Goal: Obtain resource: Download file/media

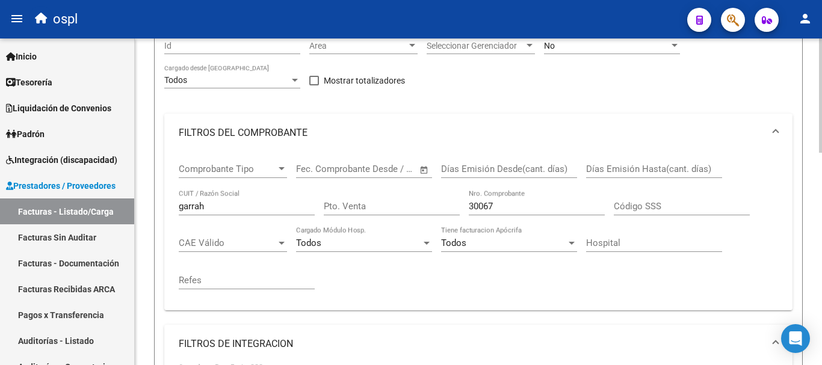
scroll to position [120, 0]
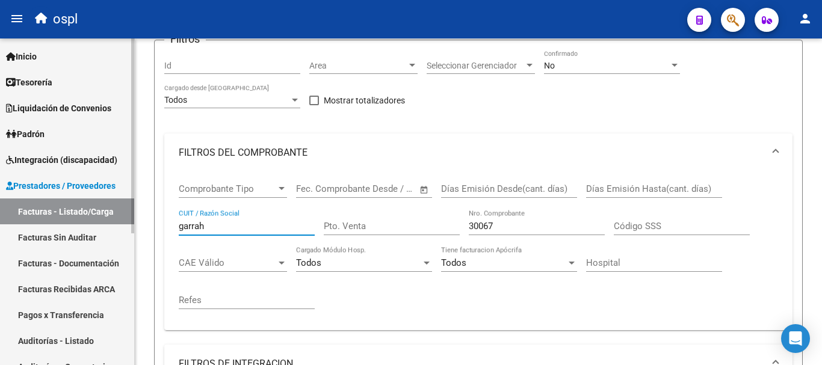
drag, startPoint x: 201, startPoint y: 228, endPoint x: 91, endPoint y: 218, distance: 110.0
click at [94, 220] on mat-sidenav-container "Firma Express Inicio Calendario SSS Instructivos Contacto OS Tesorería Extracto…" at bounding box center [411, 202] width 822 height 327
type input "[PERSON_NAME]"
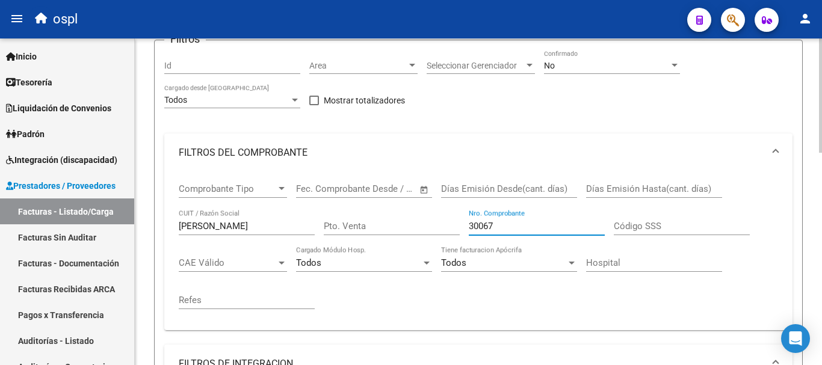
drag, startPoint x: 504, startPoint y: 229, endPoint x: 391, endPoint y: 217, distance: 113.2
click at [391, 217] on div "Comprobante Tipo Comprobante Tipo Fecha inicio – Fecha fin Fec. Comprobante Des…" at bounding box center [478, 246] width 599 height 149
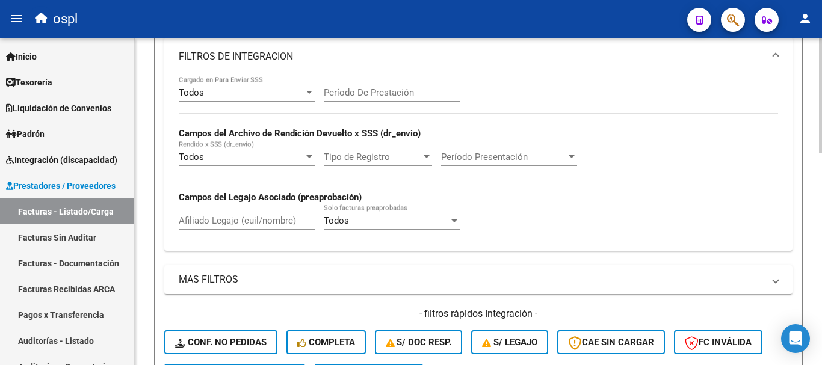
scroll to position [542, 0]
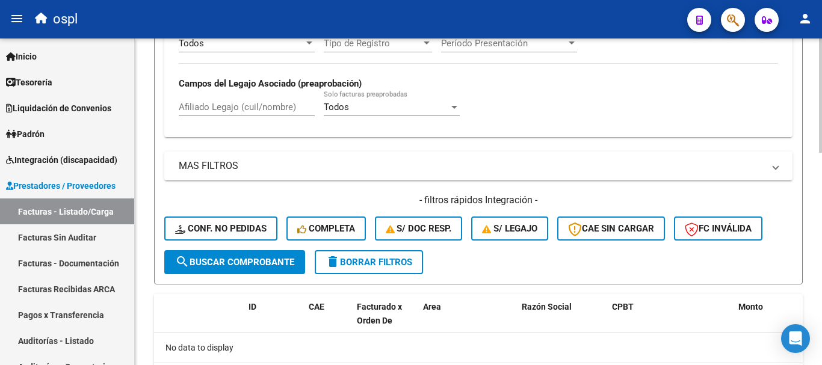
click at [229, 264] on span "search Buscar Comprobante" at bounding box center [234, 262] width 119 height 11
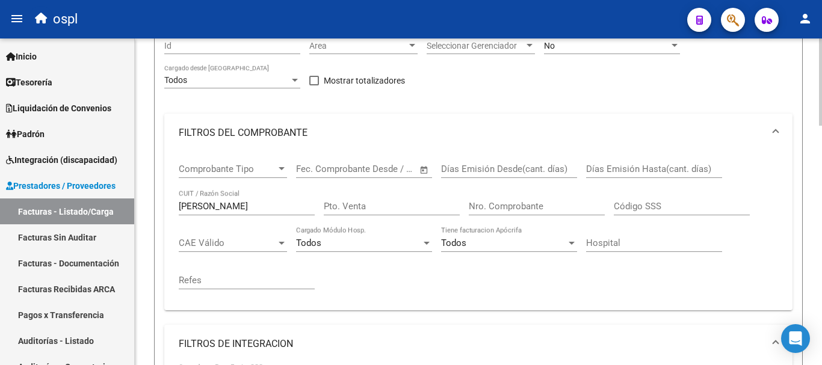
scroll to position [120, 0]
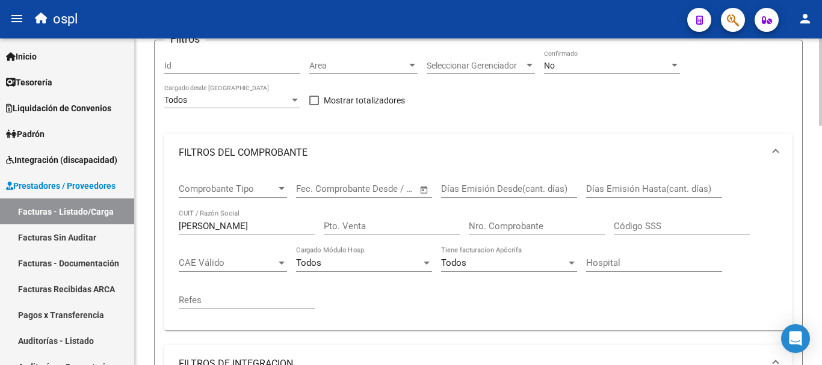
click at [509, 219] on div "Nro. Comprobante" at bounding box center [537, 222] width 136 height 26
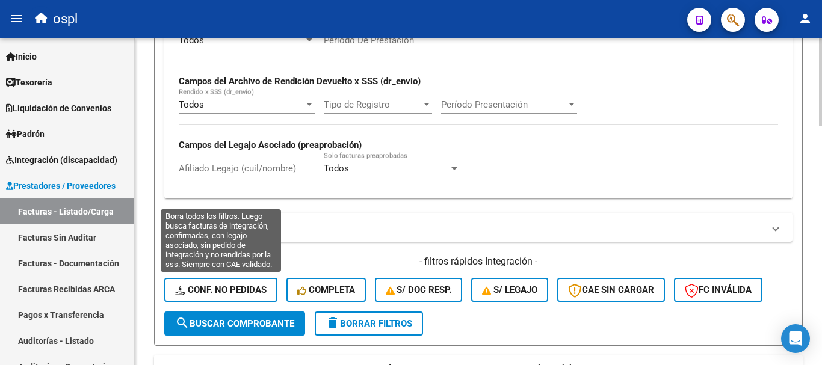
scroll to position [481, 0]
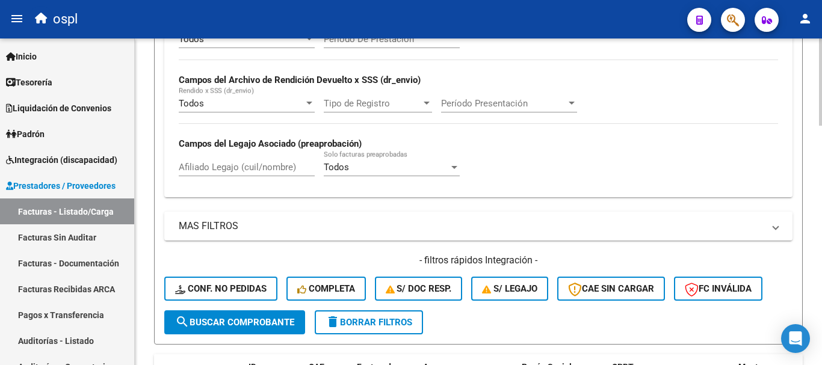
type input "3635"
click at [247, 327] on span "search Buscar Comprobante" at bounding box center [234, 322] width 119 height 11
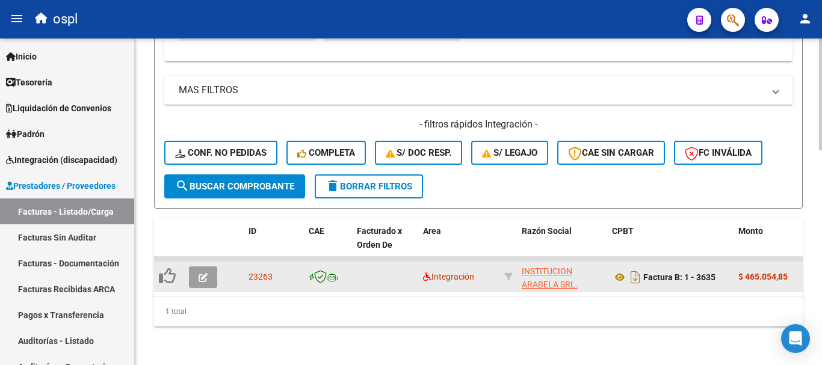
scroll to position [627, 0]
click at [620, 270] on icon at bounding box center [620, 277] width 16 height 14
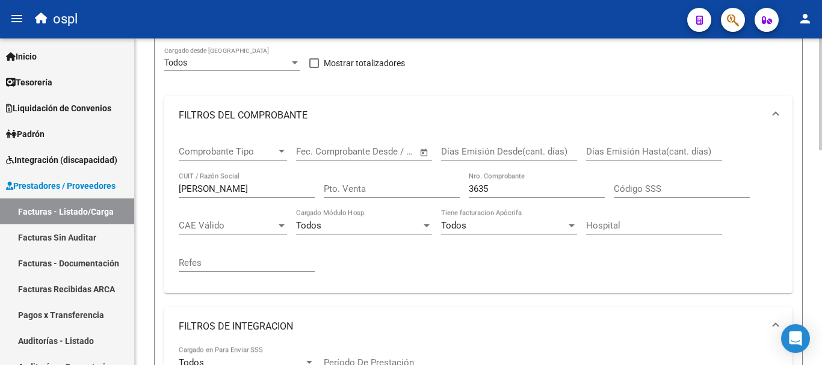
scroll to position [146, 0]
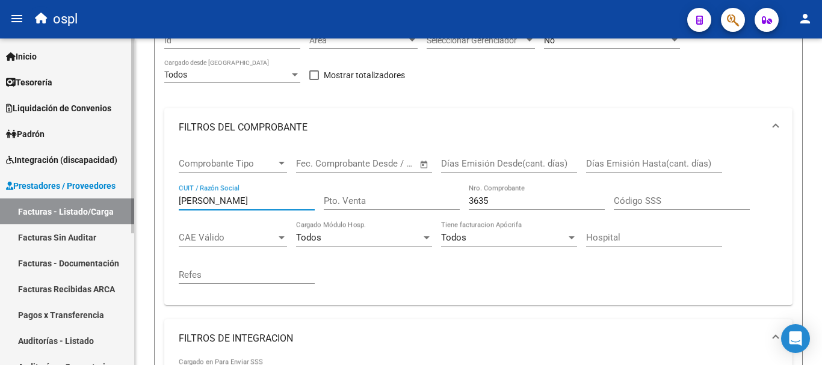
drag, startPoint x: 155, startPoint y: 195, endPoint x: 77, endPoint y: 181, distance: 79.5
click at [77, 181] on mat-sidenav-container "Firma Express Inicio Calendario SSS Instructivos Contacto OS Tesorería Extracto…" at bounding box center [411, 202] width 822 height 327
type input "[PERSON_NAME]"
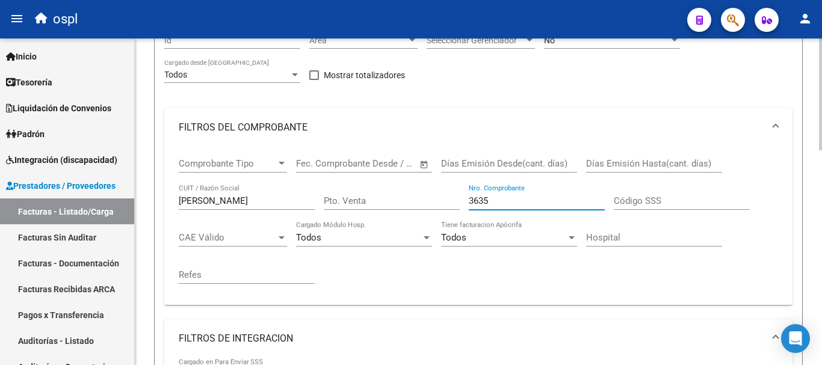
drag, startPoint x: 502, startPoint y: 203, endPoint x: 403, endPoint y: 137, distance: 118.5
click at [407, 184] on div "Comprobante Tipo Comprobante Tipo Fecha inicio – Fecha fin Fec. Comprobante Des…" at bounding box center [478, 221] width 599 height 149
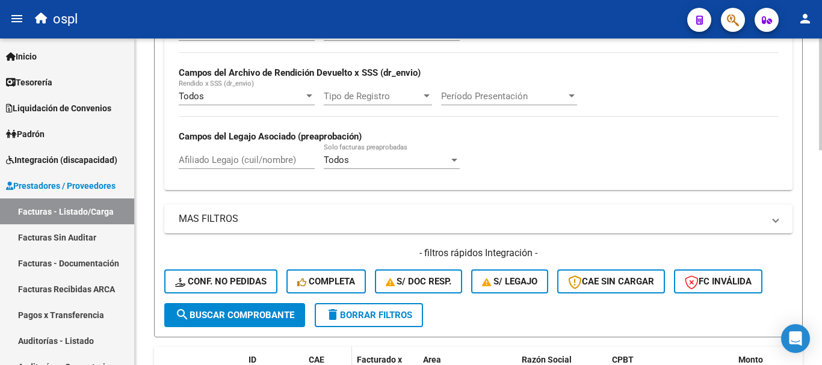
scroll to position [567, 0]
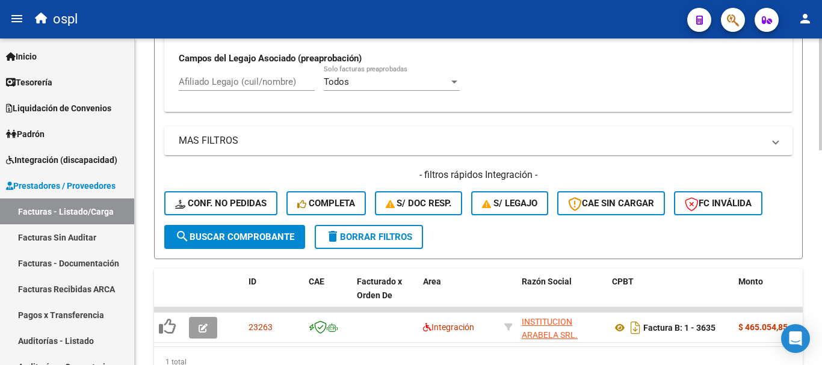
type input "1545"
click at [274, 237] on span "search Buscar Comprobante" at bounding box center [234, 237] width 119 height 11
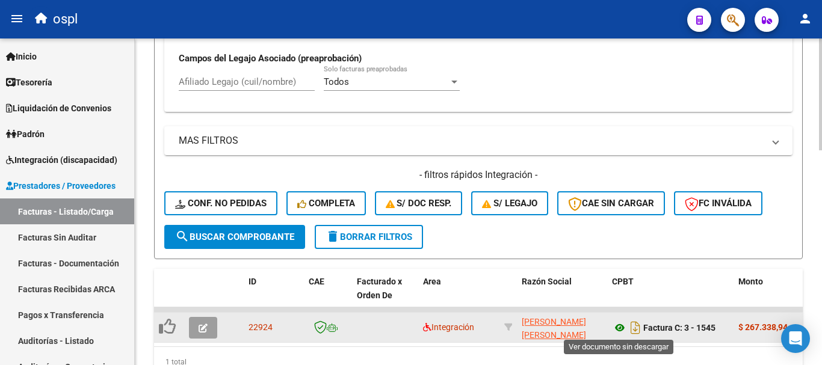
click at [620, 326] on icon at bounding box center [620, 328] width 16 height 14
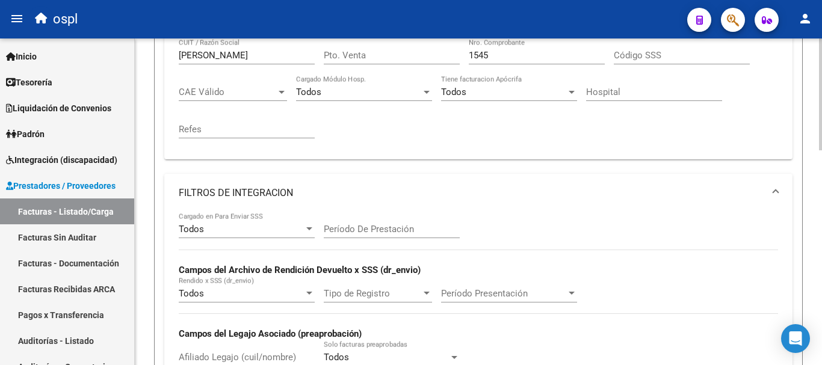
scroll to position [146, 0]
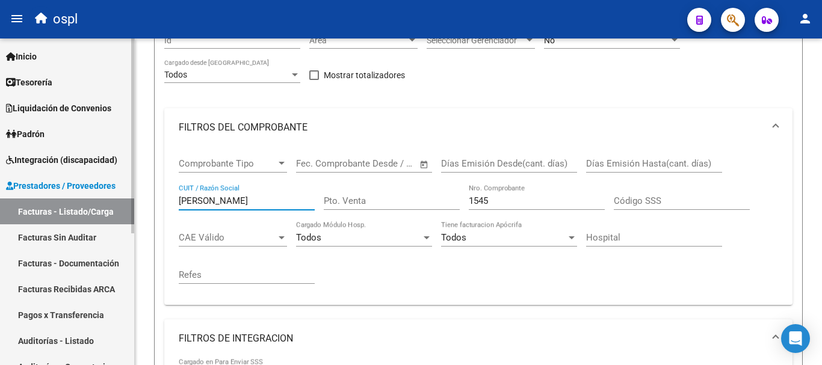
drag, startPoint x: 199, startPoint y: 203, endPoint x: 91, endPoint y: 185, distance: 109.3
click at [91, 186] on mat-sidenav-container "Firma Express Inicio Calendario SSS Instructivos Contacto OS Tesorería Extracto…" at bounding box center [411, 202] width 822 height 327
type input "[PERSON_NAME]"
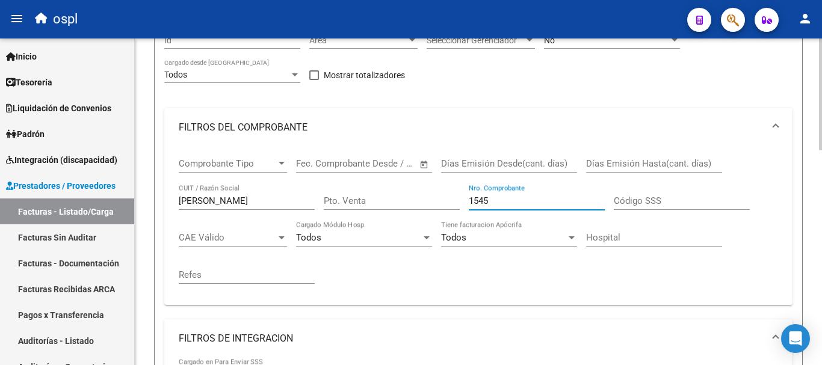
drag, startPoint x: 509, startPoint y: 204, endPoint x: 438, endPoint y: 177, distance: 76.6
click at [438, 191] on div "Comprobante Tipo Comprobante Tipo Fecha inicio – Fecha fin Fec. Comprobante Des…" at bounding box center [478, 221] width 599 height 149
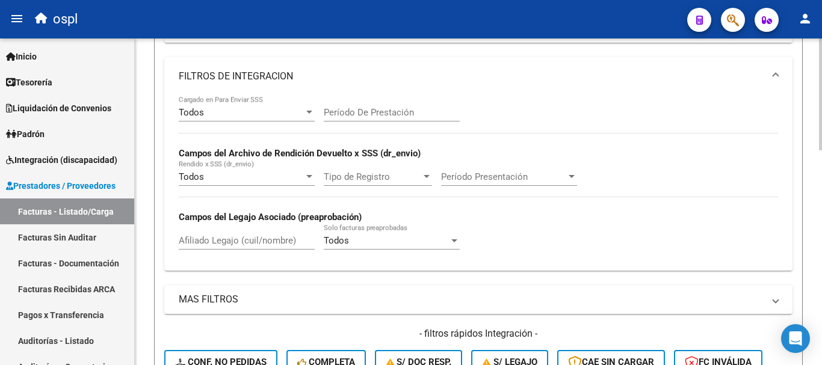
scroll to position [567, 0]
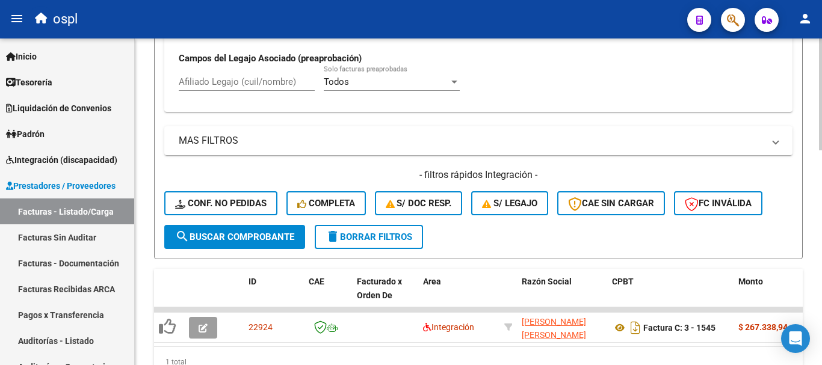
type input "818"
click at [239, 245] on button "search Buscar Comprobante" at bounding box center [234, 237] width 141 height 24
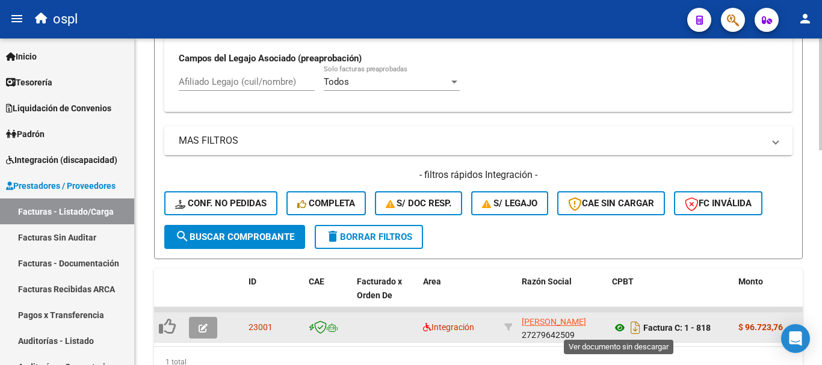
click at [619, 323] on icon at bounding box center [620, 328] width 16 height 14
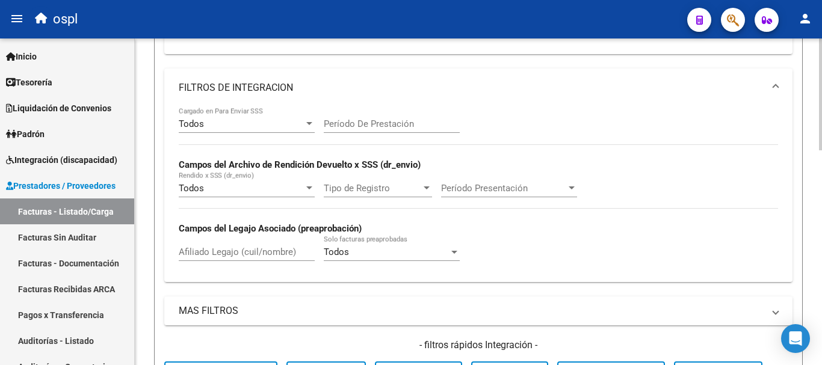
scroll to position [266, 0]
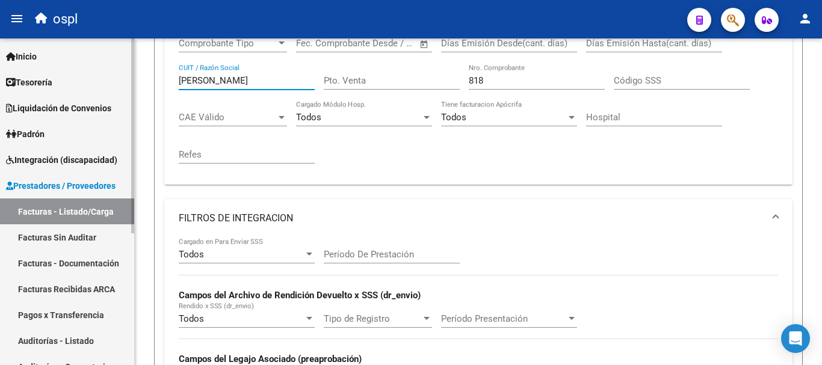
drag, startPoint x: 214, startPoint y: 78, endPoint x: 94, endPoint y: 78, distance: 119.8
click at [94, 78] on mat-sidenav-container "Firma Express Inicio Calendario SSS Instructivos Contacto OS Tesorería Extracto…" at bounding box center [411, 202] width 822 height 327
type input "firman"
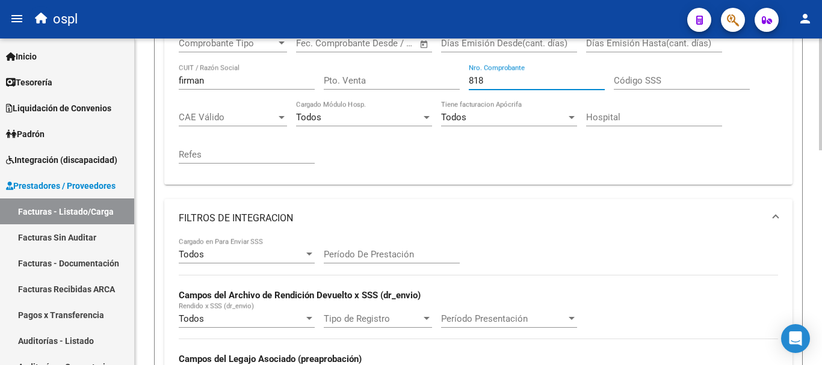
drag, startPoint x: 498, startPoint y: 78, endPoint x: 430, endPoint y: 84, distance: 67.7
click at [430, 84] on div "Comprobante Tipo Comprobante Tipo Fecha inicio – Fecha fin Fec. Comprobante Des…" at bounding box center [478, 100] width 599 height 149
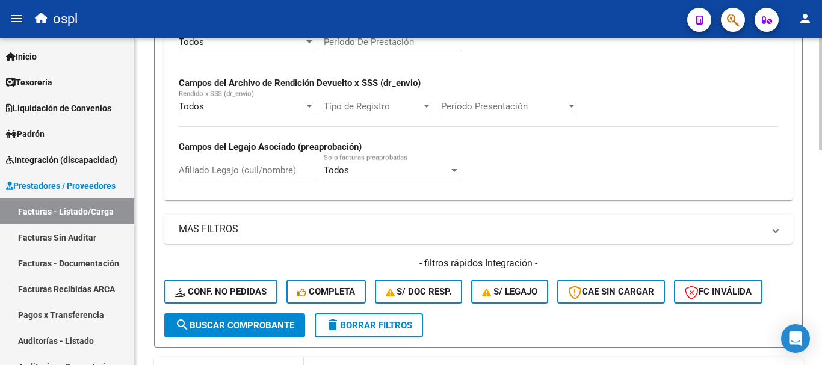
scroll to position [507, 0]
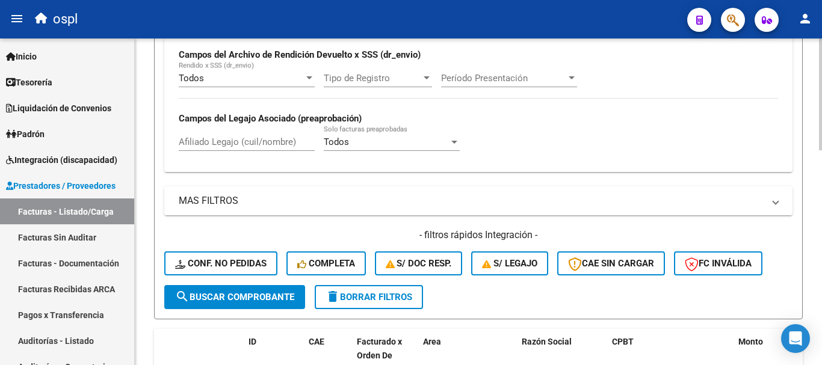
click at [267, 298] on span "search Buscar Comprobante" at bounding box center [234, 297] width 119 height 11
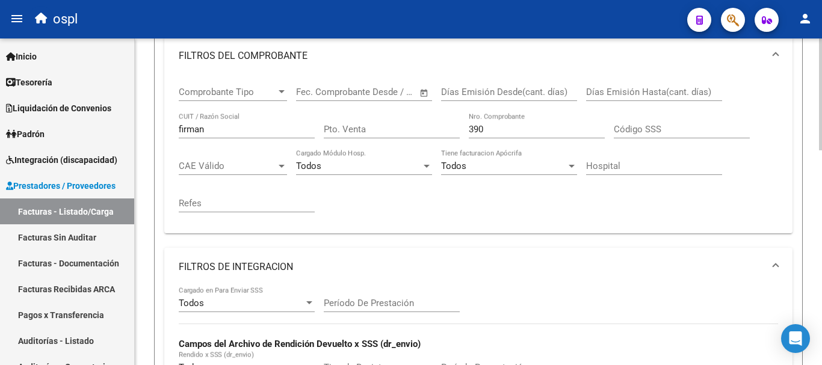
scroll to position [206, 0]
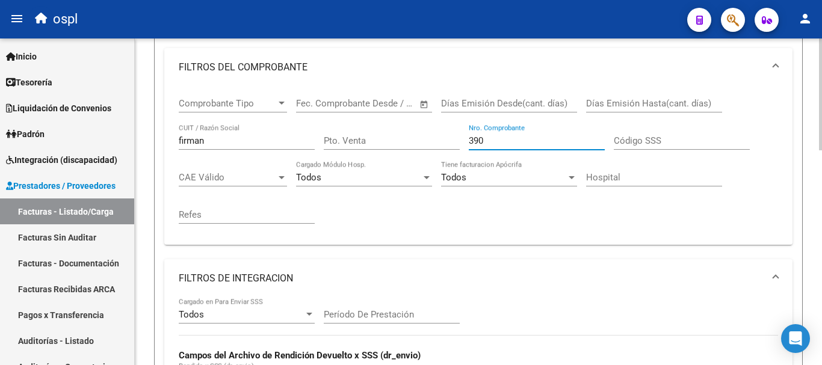
drag, startPoint x: 483, startPoint y: 138, endPoint x: 419, endPoint y: 129, distance: 65.0
click at [419, 129] on div "Comprobante Tipo Comprobante Tipo Fecha inicio – Fecha fin Fec. Comprobante Des…" at bounding box center [478, 161] width 599 height 149
type input "3770"
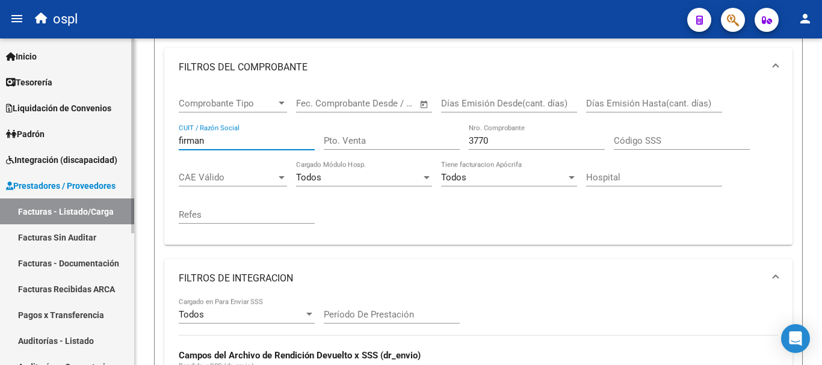
drag, startPoint x: 223, startPoint y: 141, endPoint x: 107, endPoint y: 134, distance: 117.0
click at [107, 134] on mat-sidenav-container "Firma Express Inicio Calendario SSS Instructivos Contacto OS Tesorería Extracto…" at bounding box center [411, 202] width 822 height 327
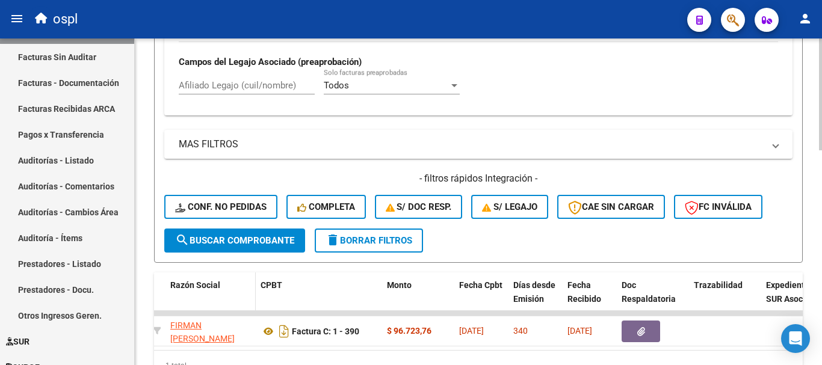
scroll to position [567, 0]
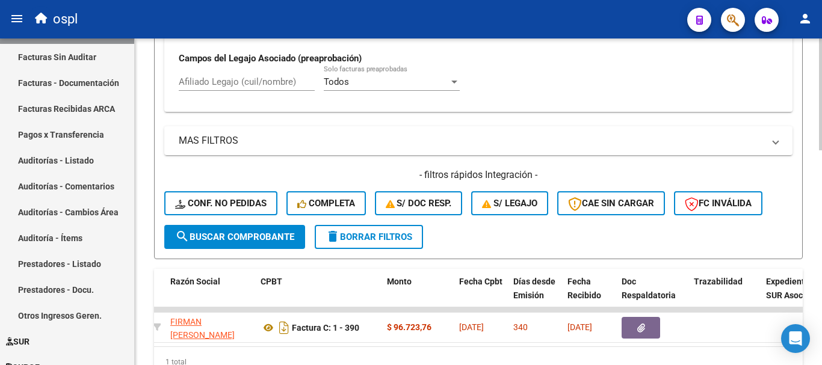
click at [215, 237] on span "search Buscar Comprobante" at bounding box center [234, 237] width 119 height 11
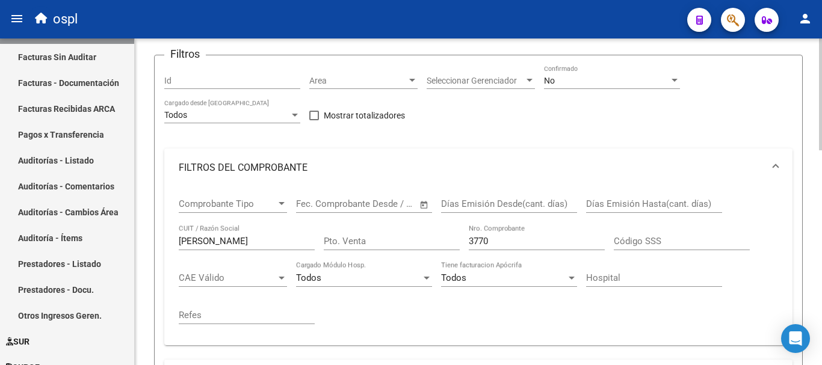
scroll to position [85, 0]
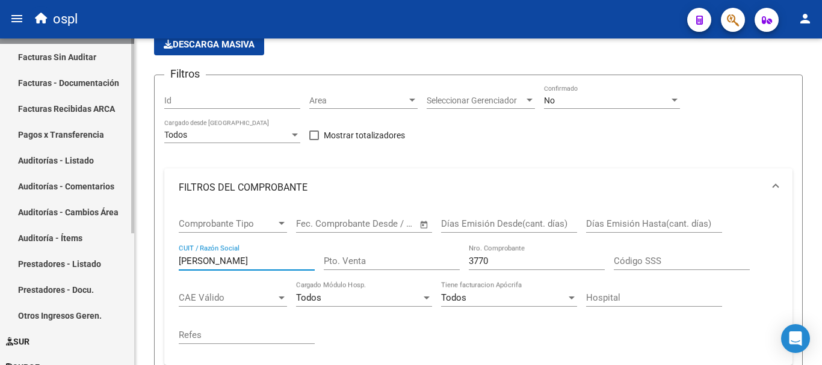
drag, startPoint x: 211, startPoint y: 261, endPoint x: 116, endPoint y: 246, distance: 96.4
click at [116, 246] on mat-sidenav-container "Firma Express Inicio Calendario SSS Instructivos Contacto OS Tesorería Extracto…" at bounding box center [411, 202] width 822 height 327
type input "reinsal"
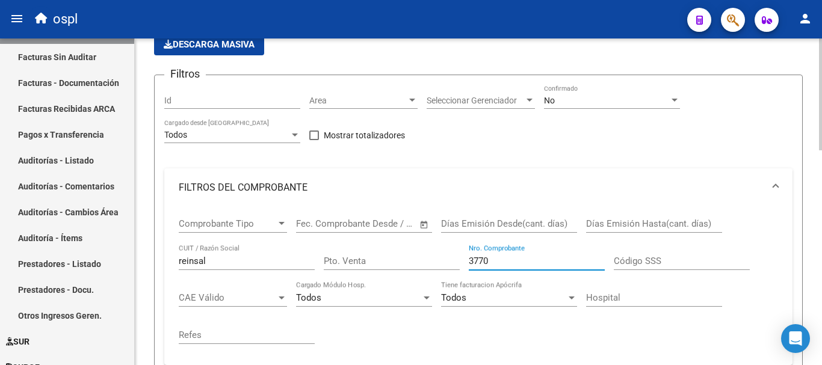
drag, startPoint x: 495, startPoint y: 260, endPoint x: 351, endPoint y: 212, distance: 151.7
click at [361, 226] on div "Comprobante Tipo Comprobante Tipo Fecha inicio – Fecha fin Fec. Comprobante Des…" at bounding box center [478, 281] width 599 height 149
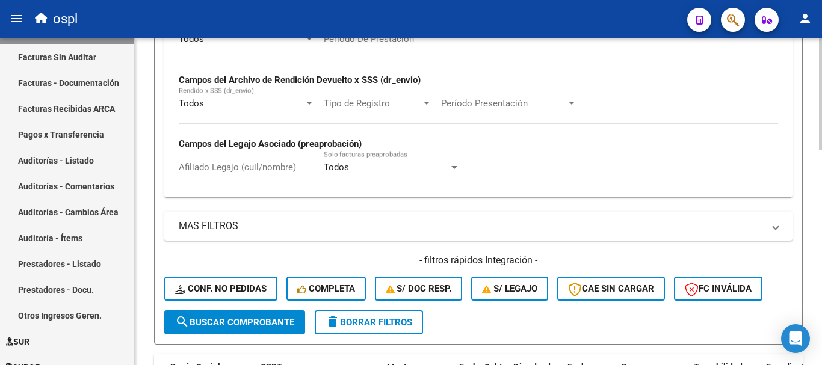
scroll to position [507, 0]
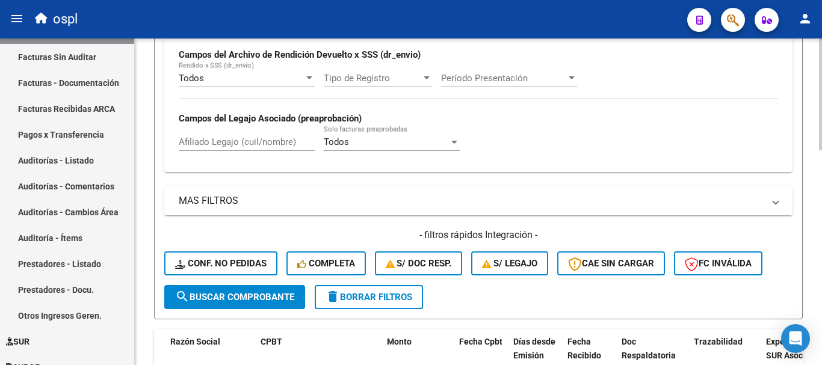
type input "14580"
click at [239, 291] on button "search Buscar Comprobante" at bounding box center [234, 297] width 141 height 24
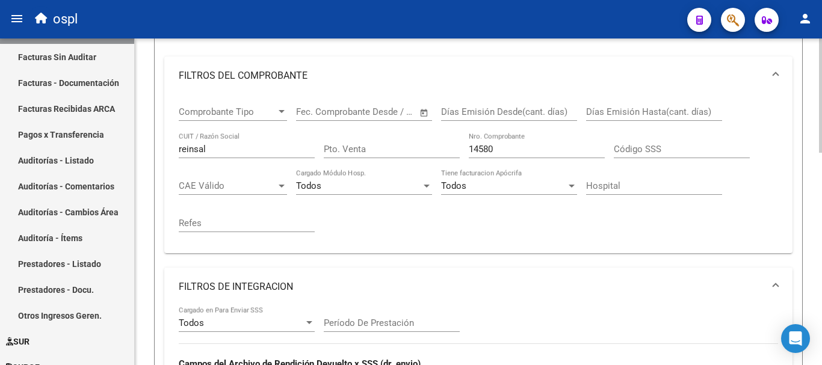
scroll to position [187, 0]
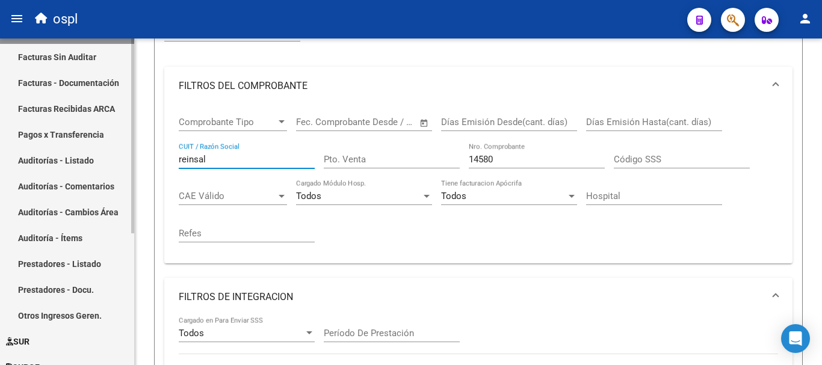
drag, startPoint x: 226, startPoint y: 162, endPoint x: 78, endPoint y: 151, distance: 147.8
click at [78, 151] on mat-sidenav-container "Firma Express Inicio Calendario SSS Instructivos Contacto OS Tesorería Extracto…" at bounding box center [411, 202] width 822 height 327
type input "s"
paste input "30707054847"
type input "30707054847"
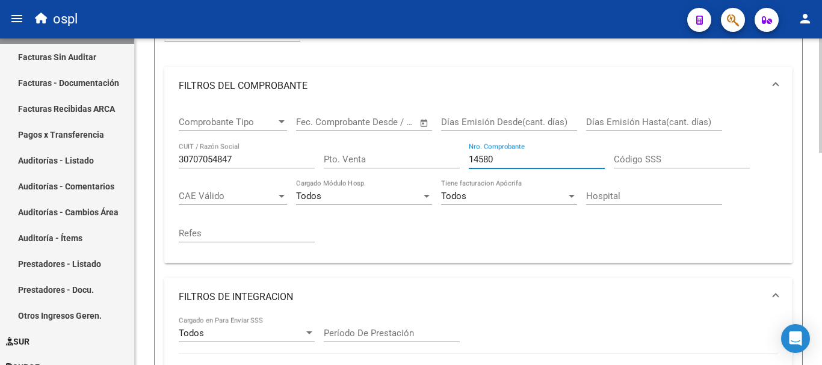
drag, startPoint x: 512, startPoint y: 159, endPoint x: 443, endPoint y: 158, distance: 69.2
click at [451, 160] on div "Comprobante Tipo Comprobante Tipo Fecha inicio – Fecha fin Fec. Comprobante Des…" at bounding box center [478, 179] width 599 height 149
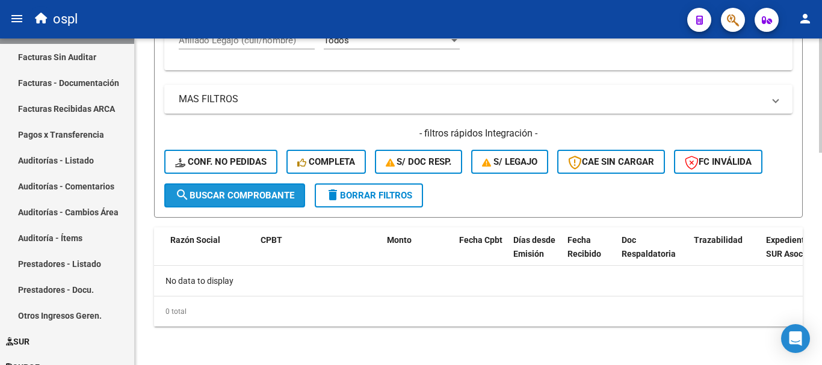
click at [273, 191] on button "search Buscar Comprobante" at bounding box center [234, 196] width 141 height 24
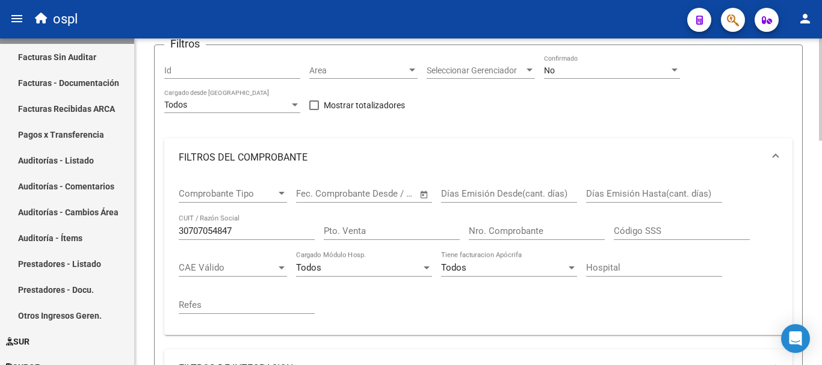
scroll to position [0, 0]
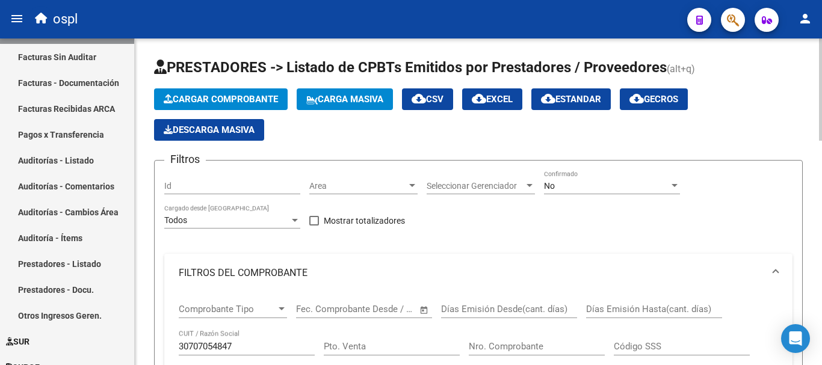
click at [590, 184] on div "No" at bounding box center [606, 186] width 125 height 10
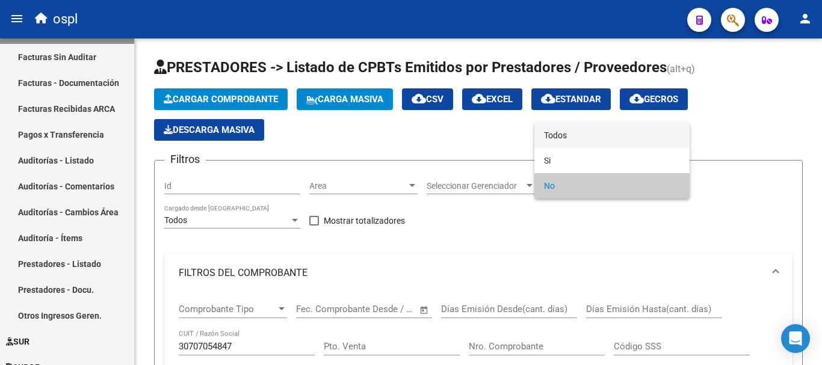
click at [580, 139] on span "Todos" at bounding box center [612, 135] width 136 height 25
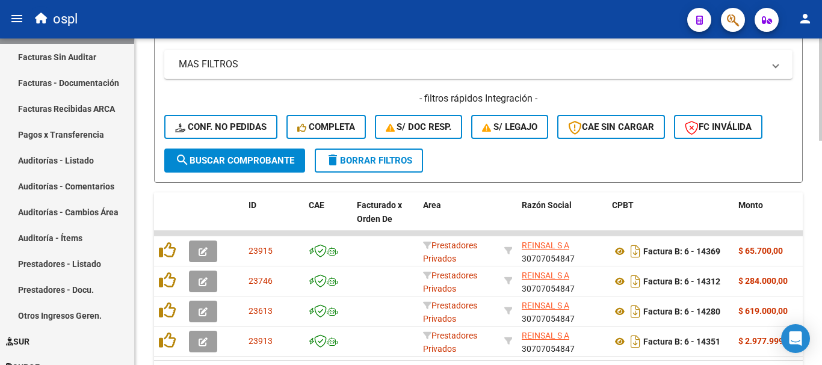
scroll to position [602, 0]
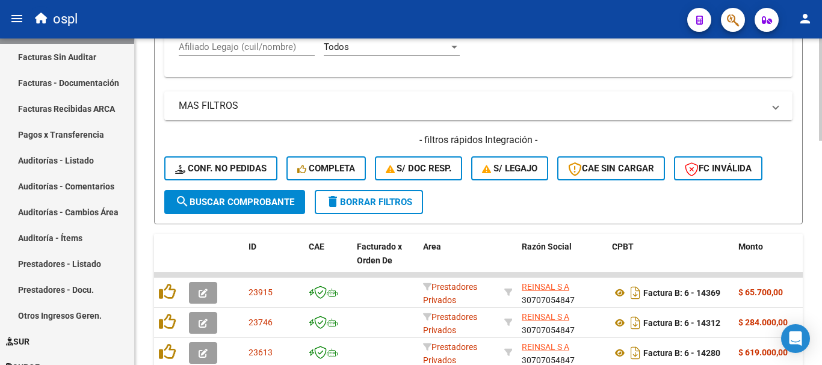
click at [237, 205] on span "search Buscar Comprobante" at bounding box center [234, 202] width 119 height 11
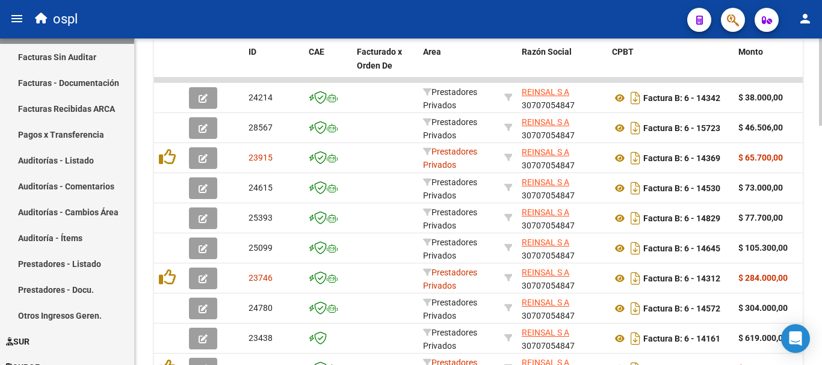
scroll to position [898, 0]
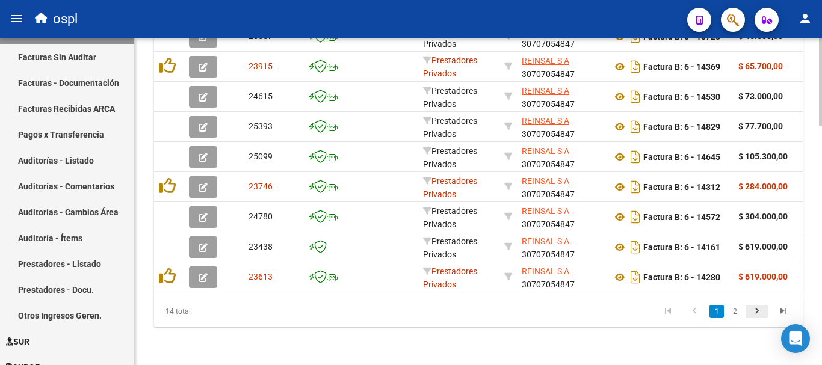
click at [761, 307] on icon "go to next page" at bounding box center [757, 313] width 16 height 14
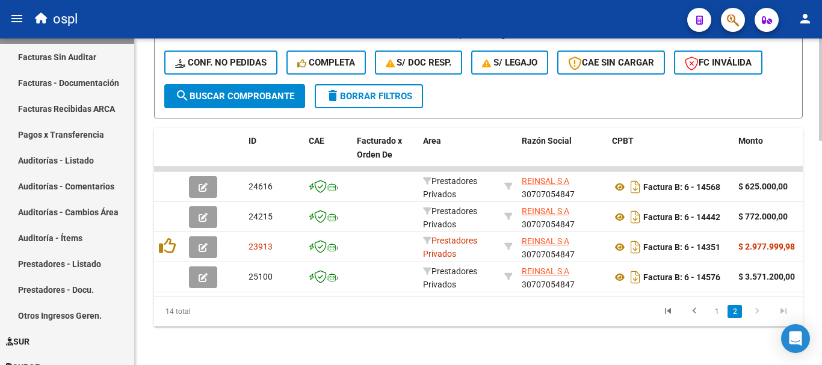
scroll to position [717, 0]
click at [719, 314] on link "1" at bounding box center [717, 311] width 14 height 13
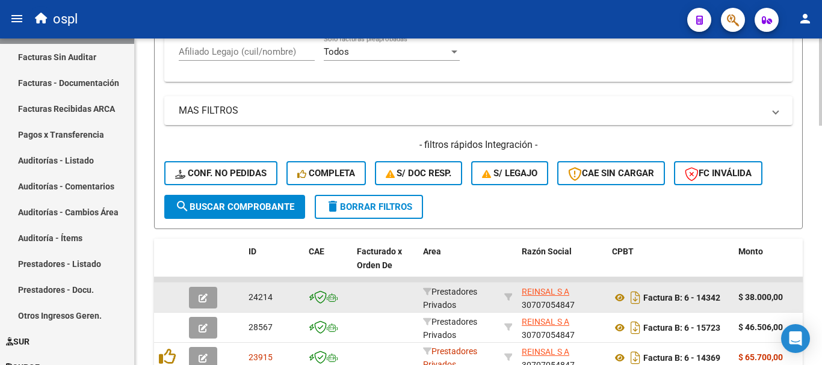
scroll to position [898, 0]
